Goal: Information Seeking & Learning: Learn about a topic

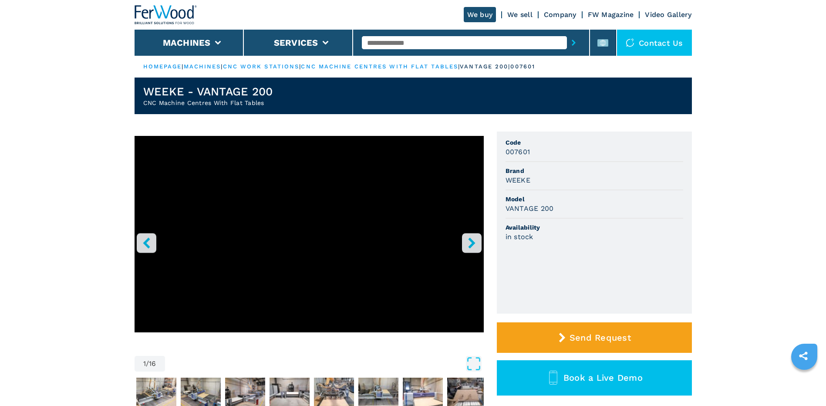
scroll to position [174, 0]
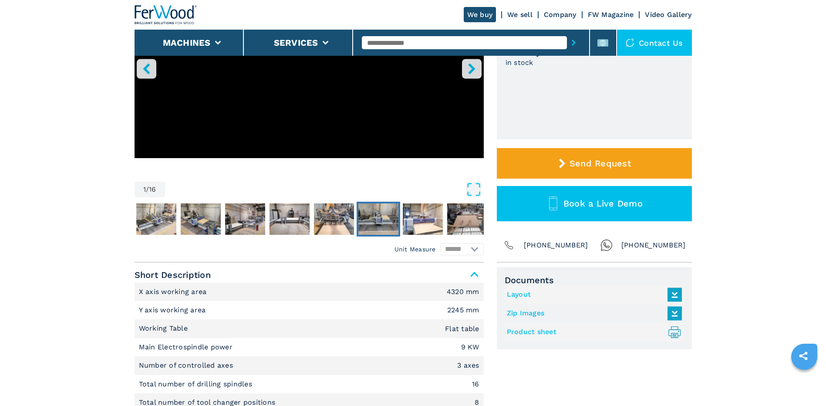
click at [374, 219] on img "Go to Slide 7" at bounding box center [378, 218] width 40 height 31
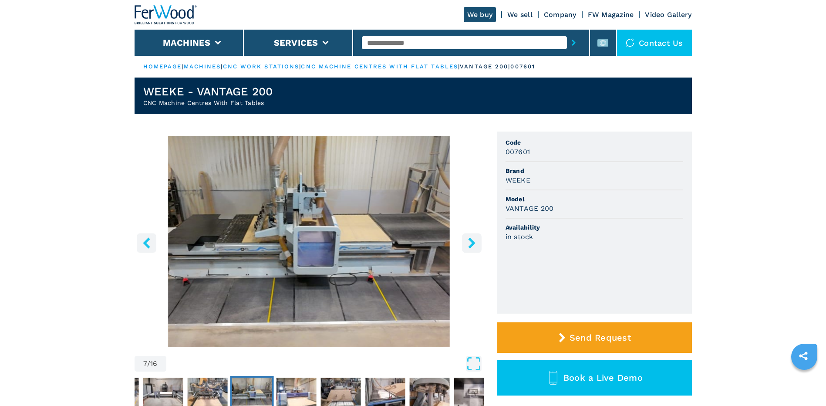
scroll to position [218, 0]
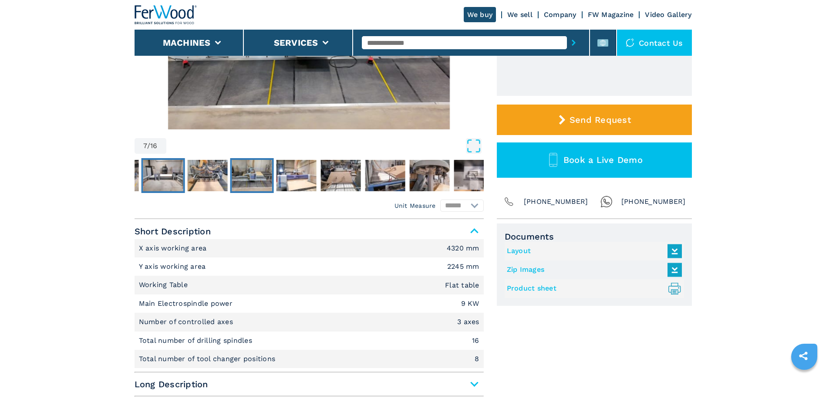
click at [159, 179] on img "Go to Slide 5" at bounding box center [163, 175] width 40 height 31
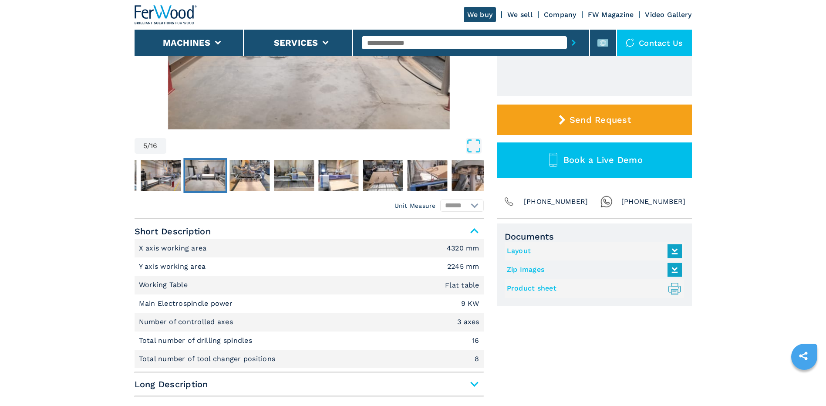
scroll to position [87, 0]
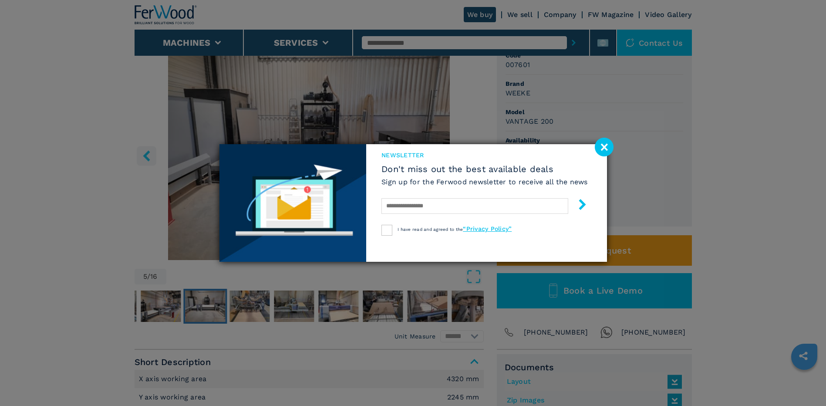
drag, startPoint x: 602, startPoint y: 146, endPoint x: 604, endPoint y: 168, distance: 22.8
click at [602, 147] on image at bounding box center [604, 147] width 19 height 19
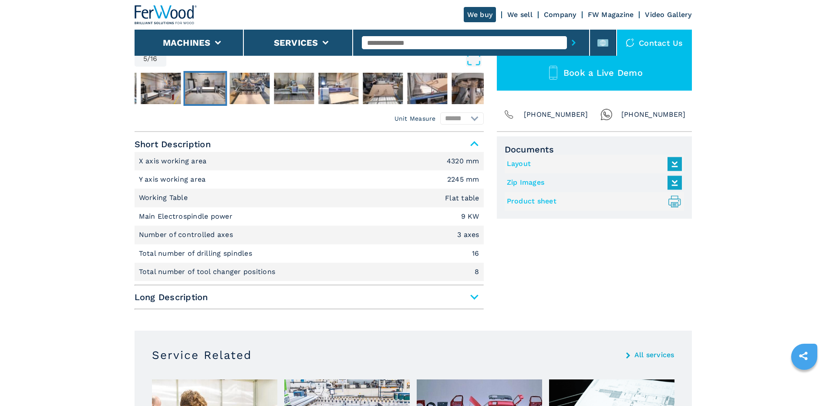
scroll to position [392, 0]
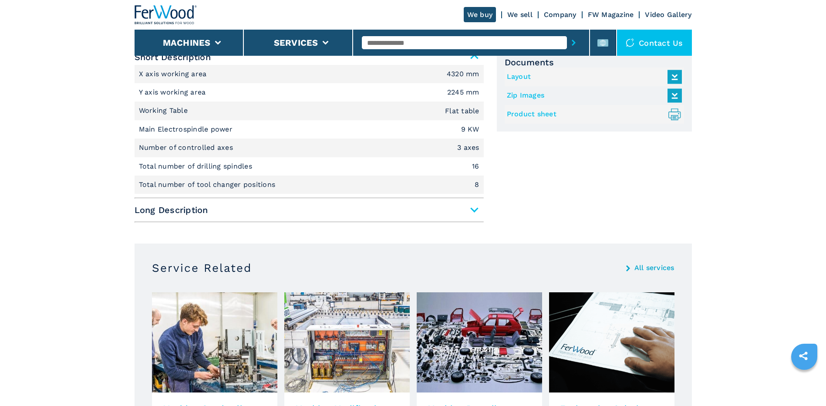
click at [471, 211] on span "Long Description" at bounding box center [309, 210] width 349 height 16
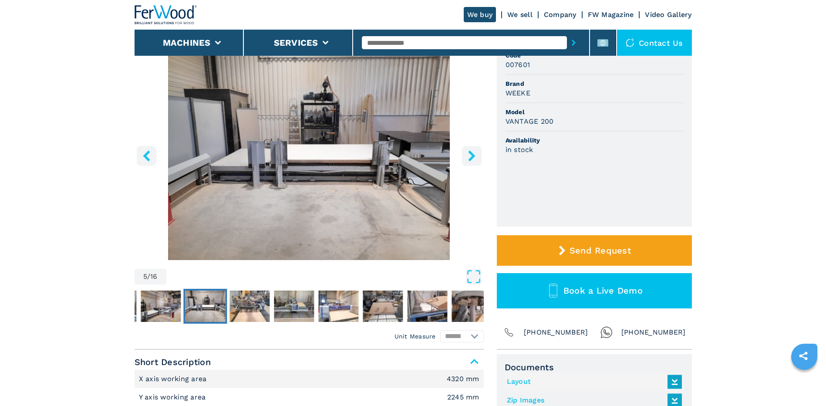
scroll to position [44, 0]
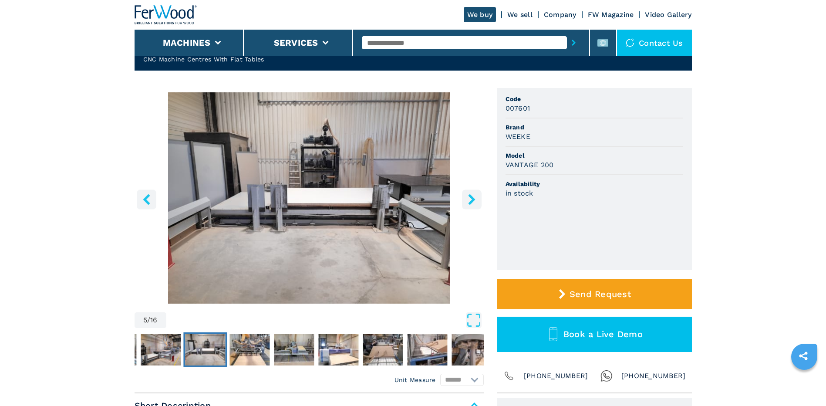
click at [472, 200] on icon "right-button" at bounding box center [471, 199] width 7 height 11
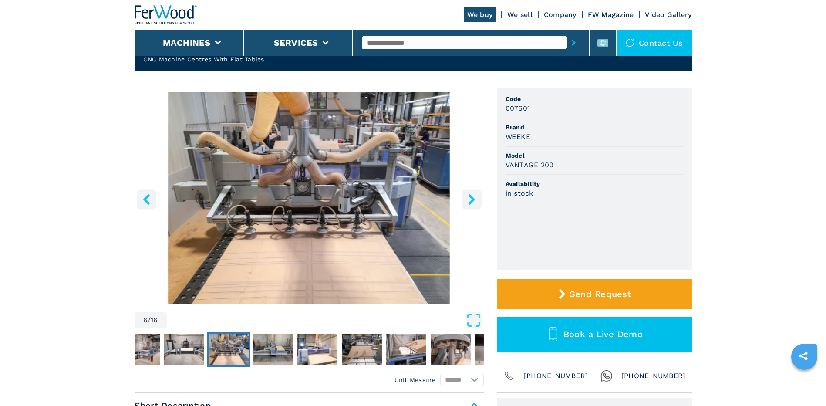
click at [472, 200] on icon "right-button" at bounding box center [471, 199] width 7 height 11
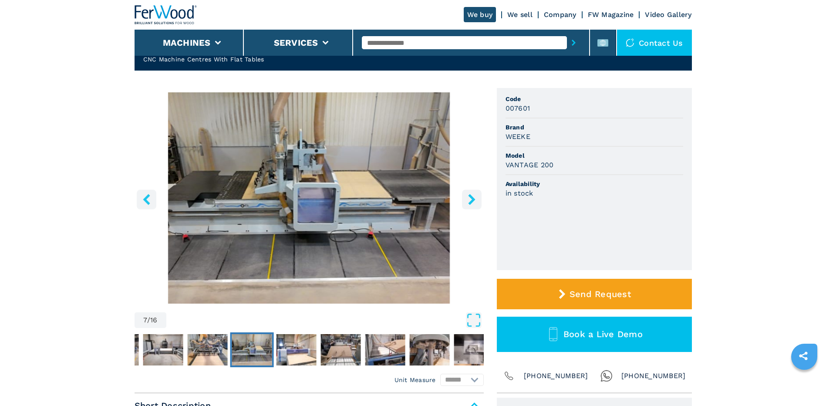
click at [472, 200] on icon "right-button" at bounding box center [471, 199] width 7 height 11
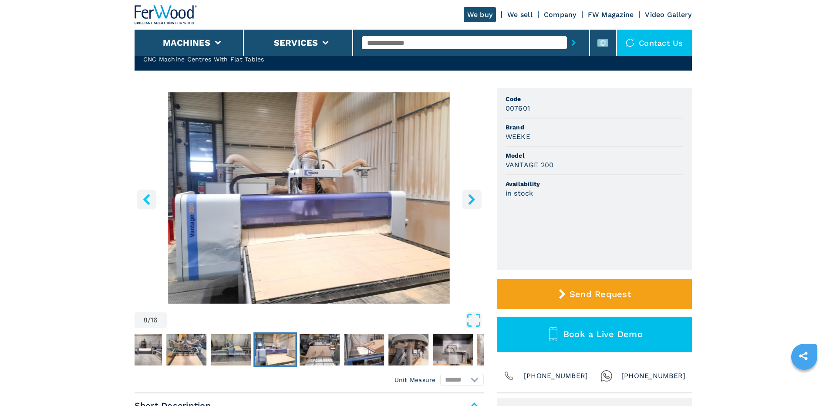
click at [472, 200] on icon "right-button" at bounding box center [471, 199] width 7 height 11
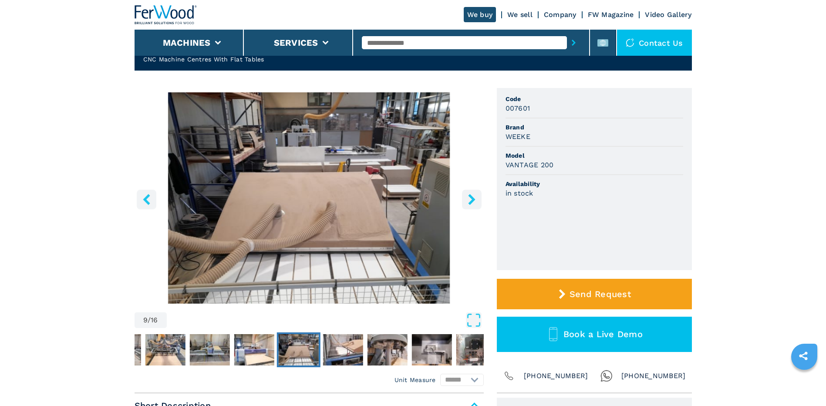
click at [472, 200] on icon "right-button" at bounding box center [471, 199] width 7 height 11
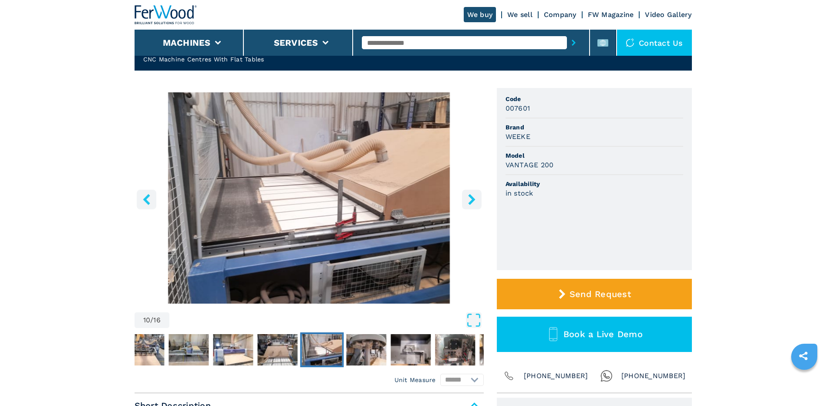
click at [472, 200] on icon "right-button" at bounding box center [471, 199] width 7 height 11
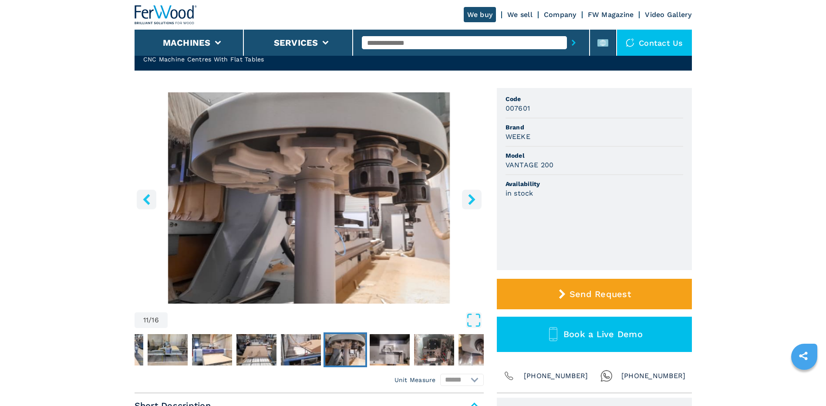
click at [472, 200] on icon "right-button" at bounding box center [471, 199] width 7 height 11
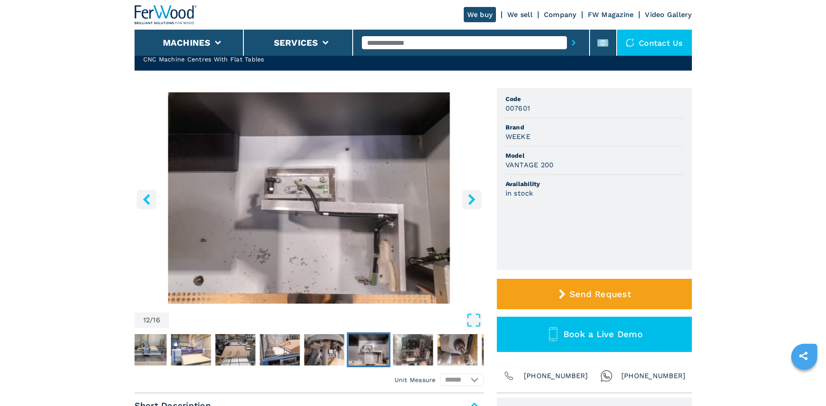
click at [472, 200] on icon "right-button" at bounding box center [471, 199] width 7 height 11
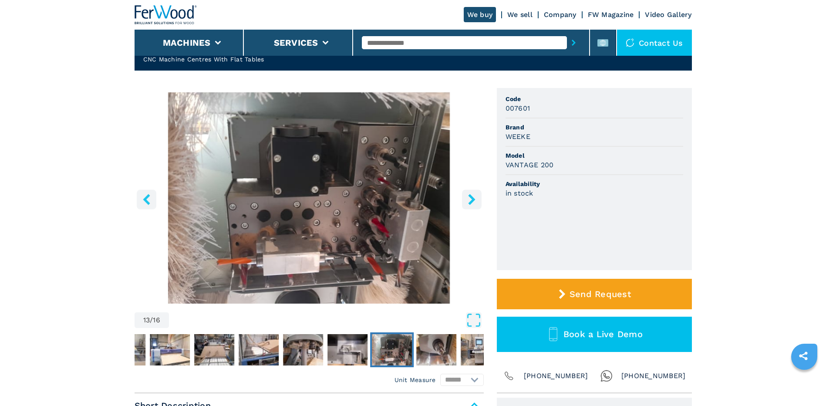
click at [472, 200] on icon "right-button" at bounding box center [471, 199] width 7 height 11
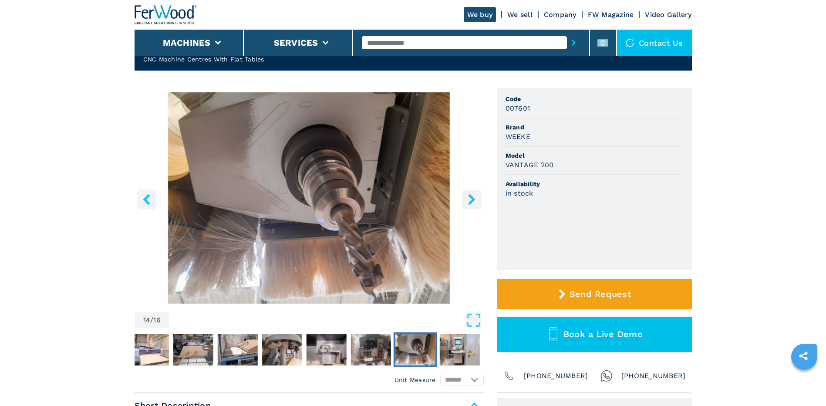
click at [472, 200] on icon "right-button" at bounding box center [471, 199] width 7 height 11
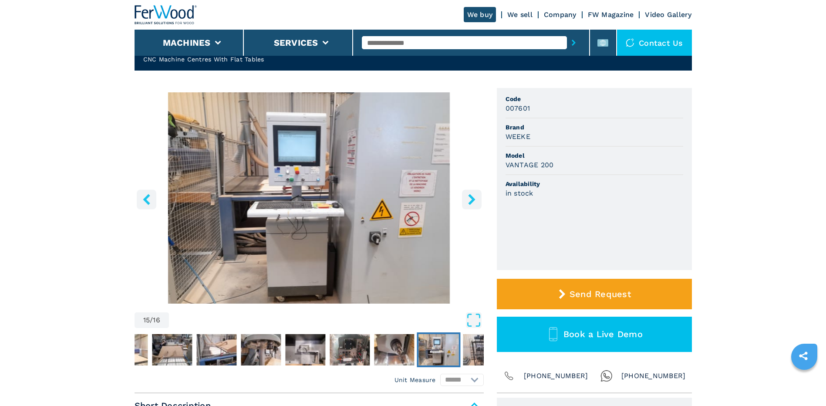
scroll to position [0, 0]
